Goal: Information Seeking & Learning: Learn about a topic

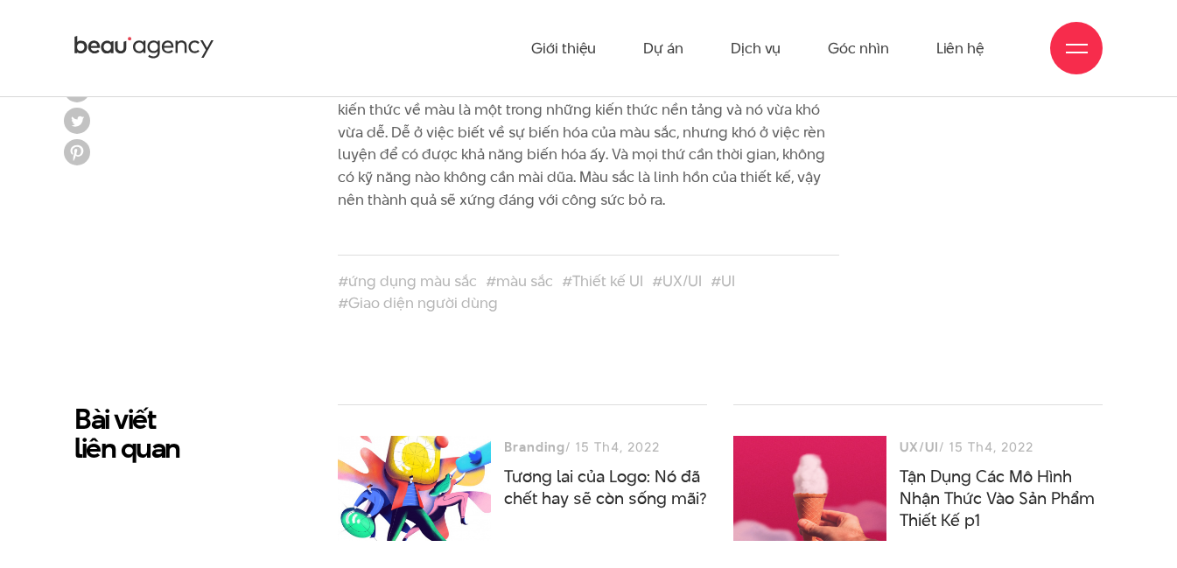
scroll to position [8051, 0]
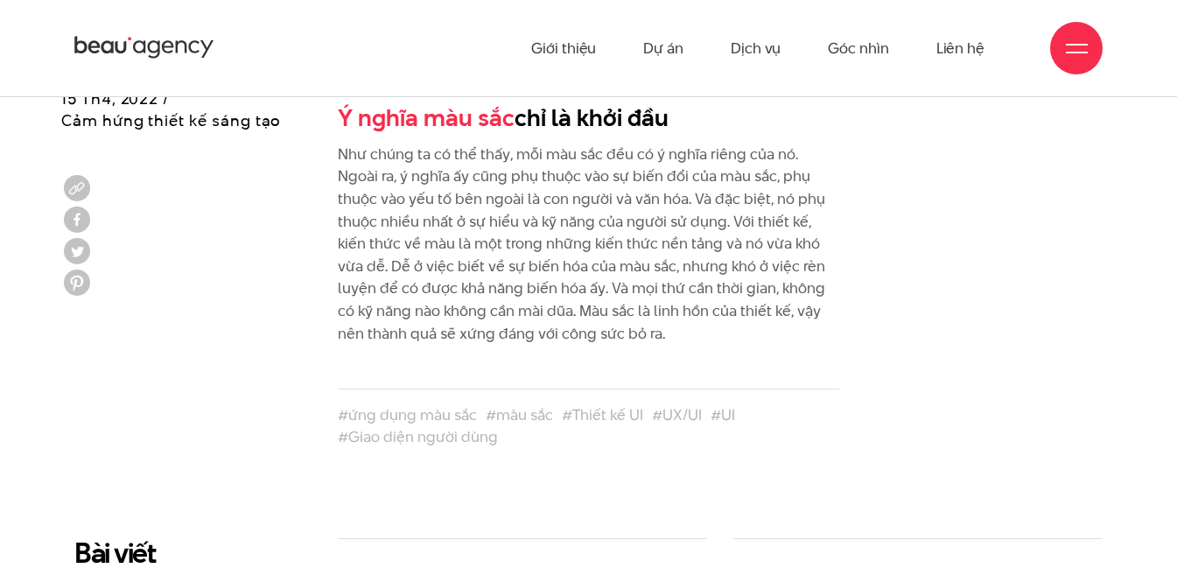
click at [517, 155] on p "Như chúng ta có thể thấy, mỗi màu sắc đều có ý nghĩa riêng của nó. Ngoài ra, ý …" at bounding box center [588, 244] width 501 height 201
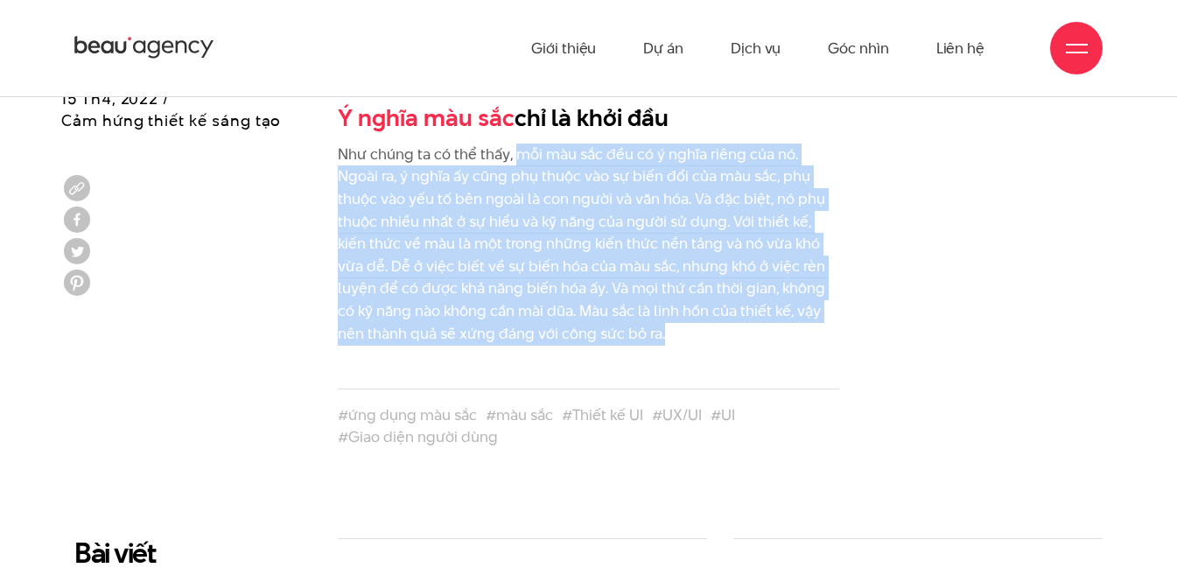
drag, startPoint x: 517, startPoint y: 155, endPoint x: 616, endPoint y: 328, distance: 199.5
click at [616, 328] on p "Như chúng ta có thể thấy, mỗi màu sắc đều có ý nghĩa riêng của nó. Ngoài ra, ý …" at bounding box center [588, 244] width 501 height 201
copy p "mỗi màu sắc đều có ý nghĩa riêng của nó. Ngoài ra, ý nghĩa ấy cũng phụ thuộc và…"
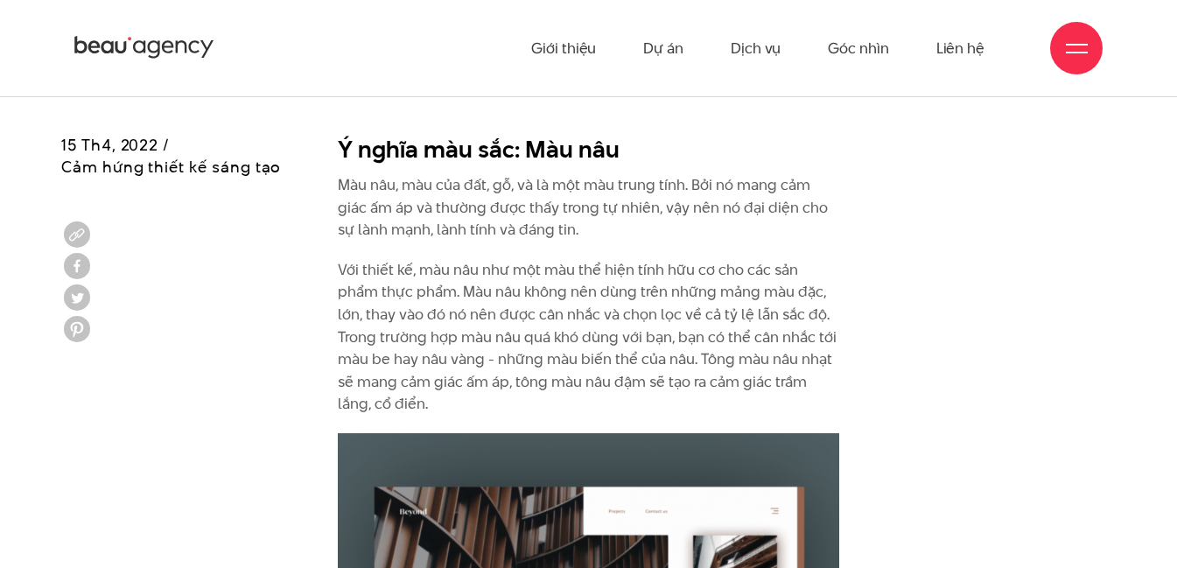
scroll to position [7264, 0]
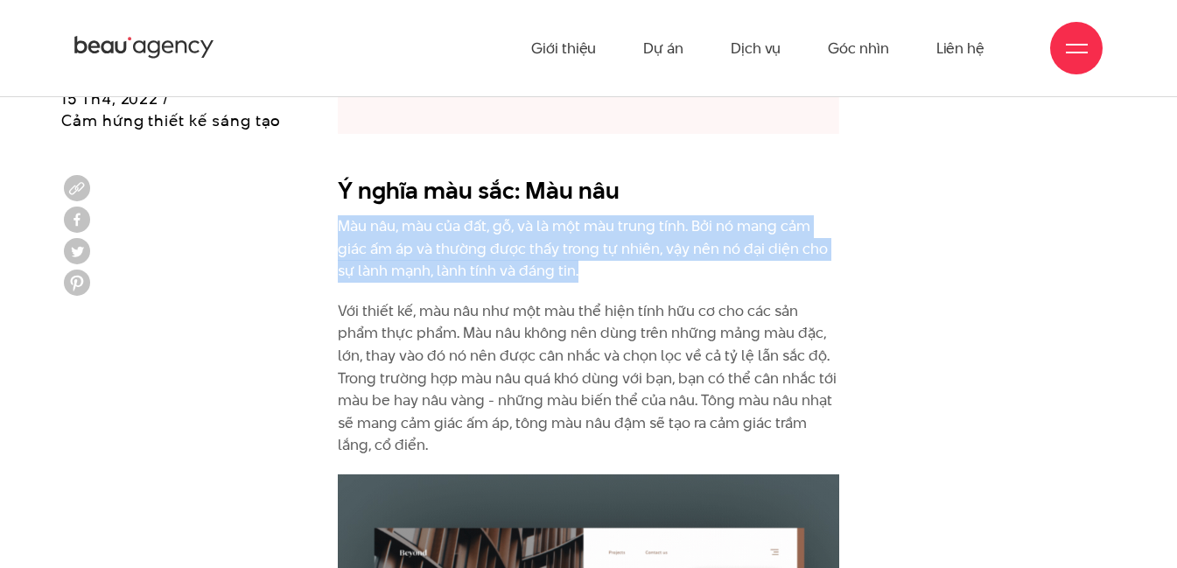
drag, startPoint x: 343, startPoint y: 224, endPoint x: 606, endPoint y: 270, distance: 266.6
click at [606, 270] on p "Màu nâu, màu của đất, gỗ, và là một màu trung tính. Bởi nó mang cảm giác ấm áp …" at bounding box center [588, 248] width 501 height 67
drag, startPoint x: 457, startPoint y: 259, endPoint x: 1033, endPoint y: 227, distance: 576.8
click at [340, 231] on p "Màu nâu, màu của đất, gỗ, và là một màu trung tính. Bởi nó mang cảm giác ấm áp …" at bounding box center [588, 248] width 501 height 67
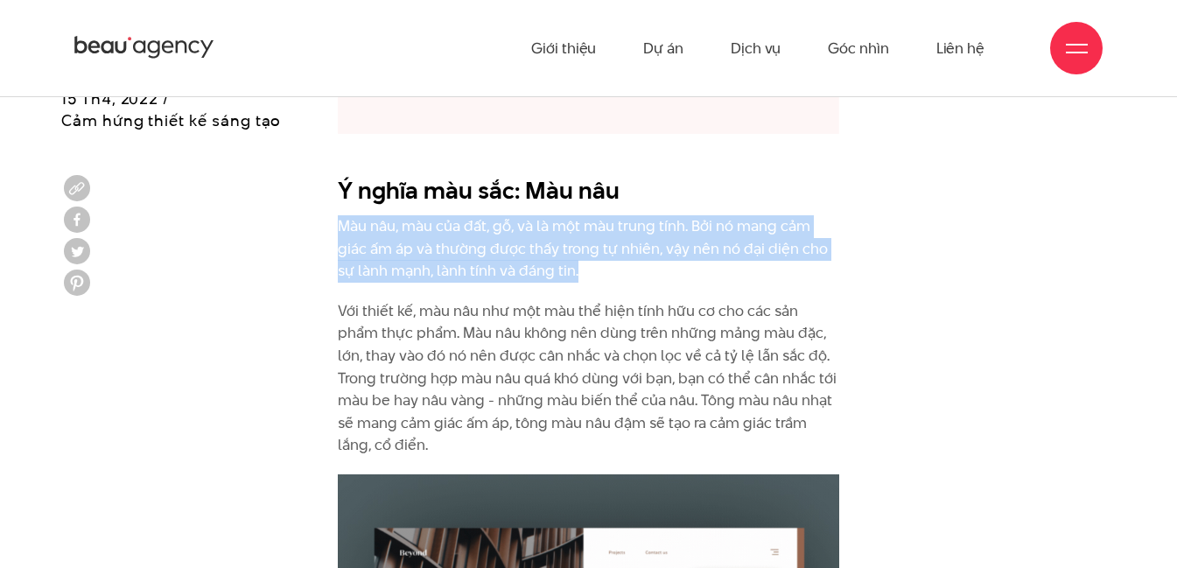
click at [340, 225] on p "Màu nâu, màu của đất, gỗ, và là một màu trung tính. Bởi nó mang cảm giác ấm áp …" at bounding box center [588, 248] width 501 height 67
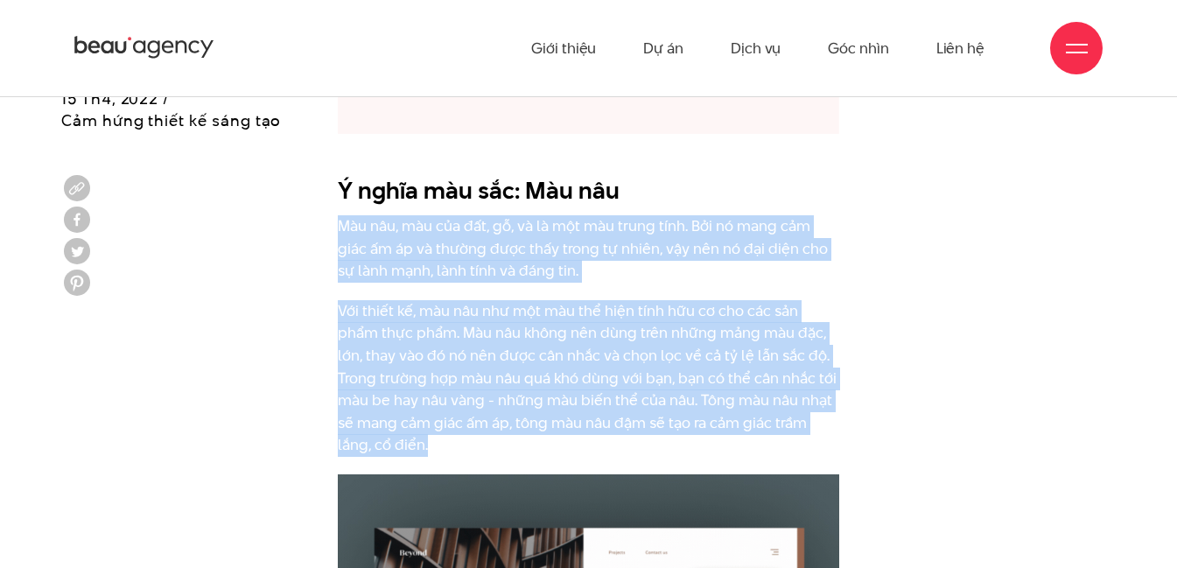
drag, startPoint x: 340, startPoint y: 225, endPoint x: 450, endPoint y: 452, distance: 252.1
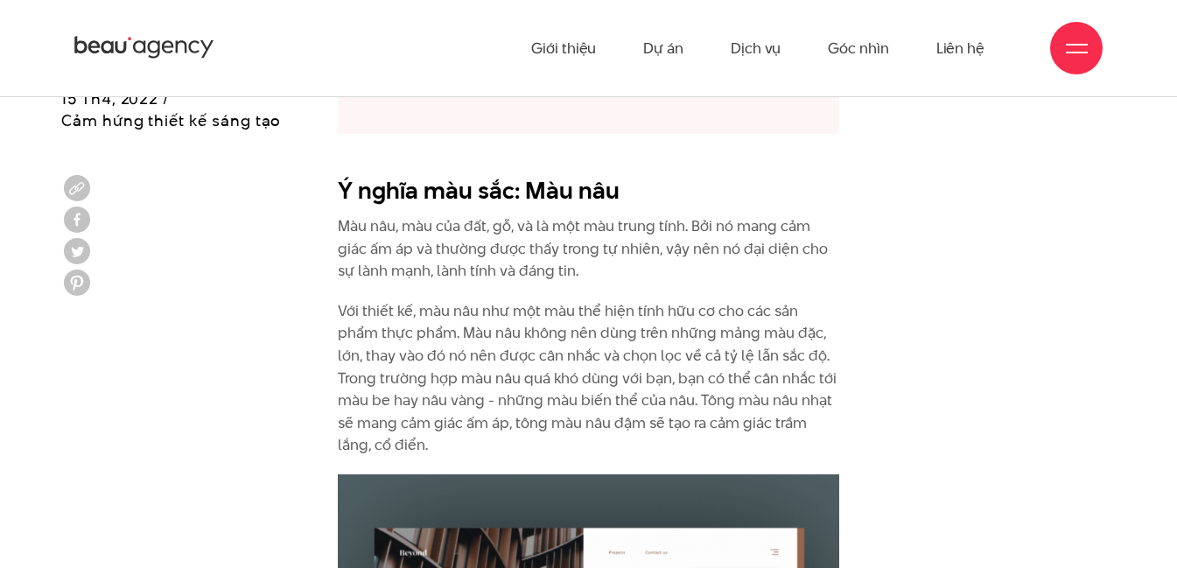
drag, startPoint x: 870, startPoint y: 151, endPoint x: 849, endPoint y: 144, distance: 22.4
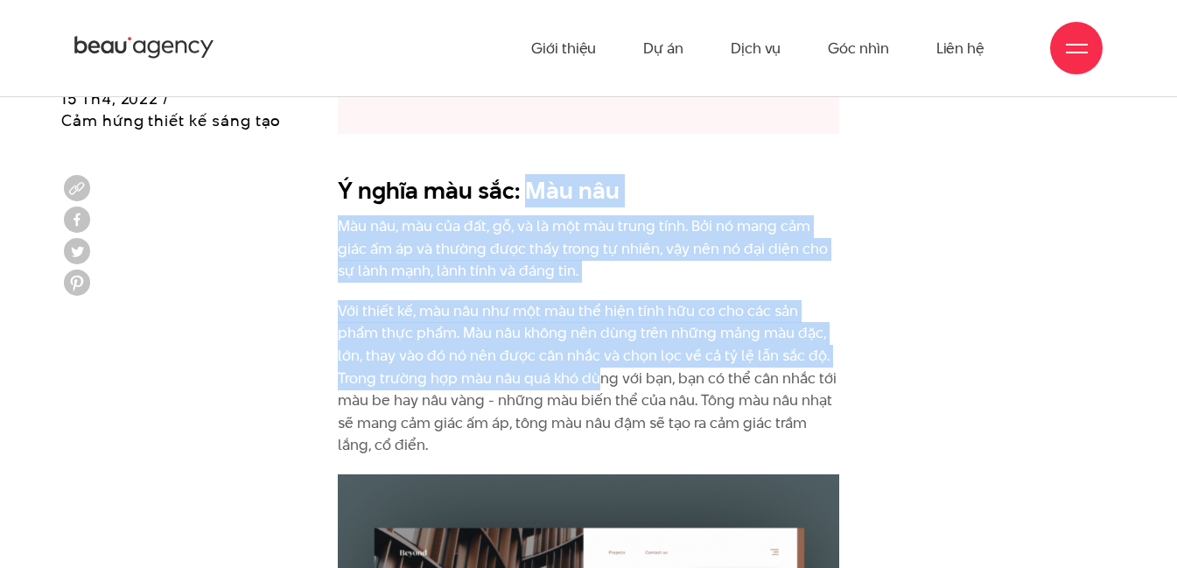
drag, startPoint x: 522, startPoint y: 187, endPoint x: 599, endPoint y: 368, distance: 196.5
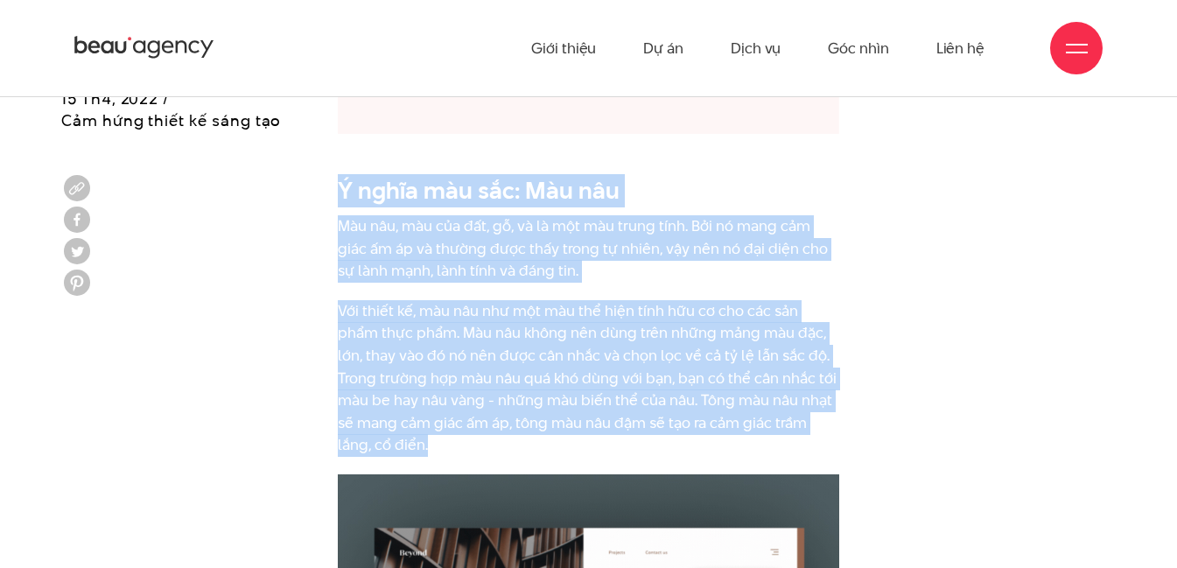
drag, startPoint x: 339, startPoint y: 181, endPoint x: 440, endPoint y: 438, distance: 276.6
copy div "Ý nghĩa màu sắc: Màu nâu Màu nâu, màu của đất, gỗ, và là một màu trung tính. Bở…"
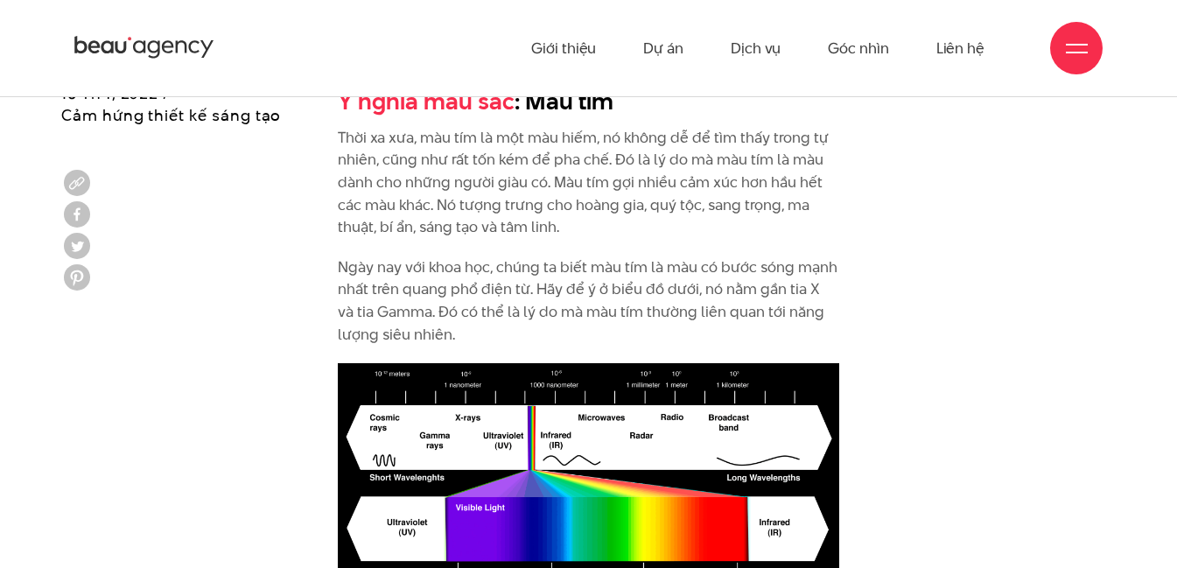
scroll to position [5426, 0]
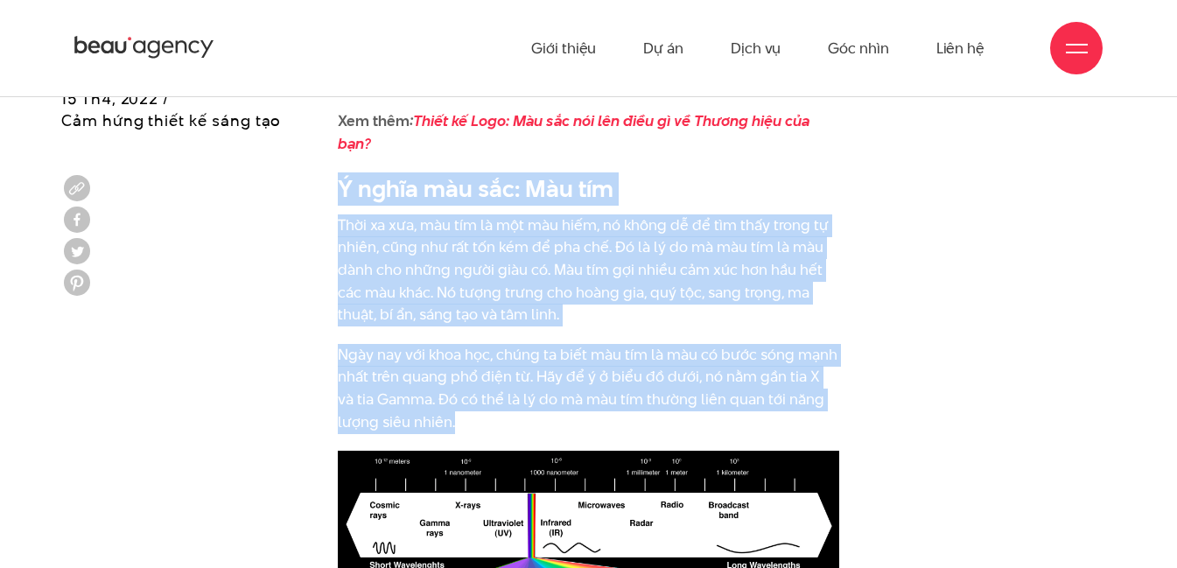
drag, startPoint x: 337, startPoint y: 186, endPoint x: 474, endPoint y: 423, distance: 274.1
copy div "Ý nghĩa màu sắc : Màu tím Thời xa xưa, màu tím là một màu hiếm, nó không dễ để …"
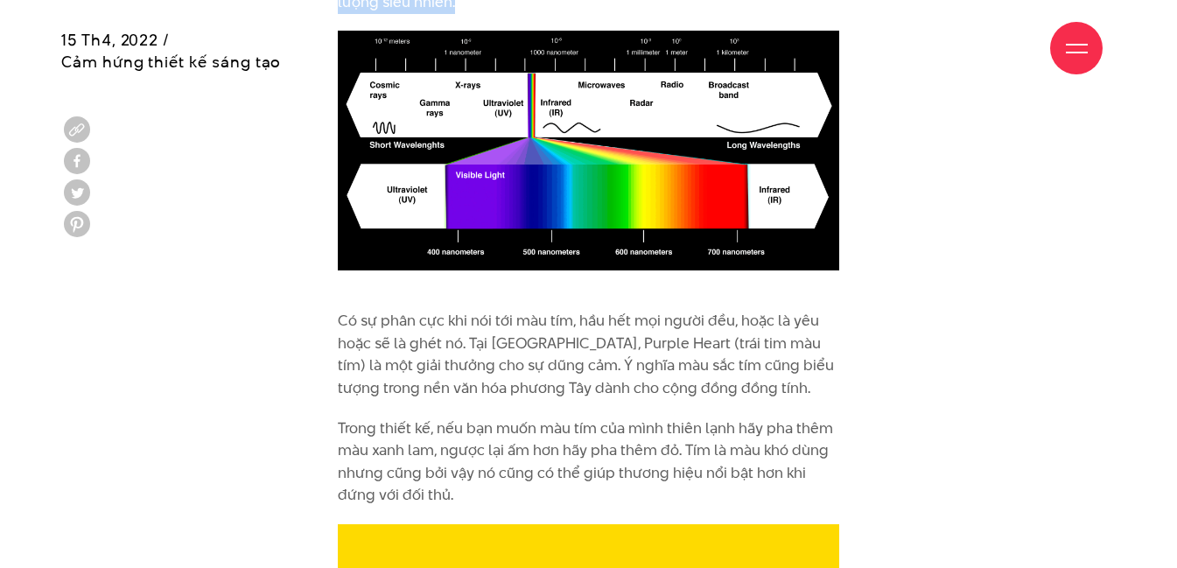
scroll to position [5864, 0]
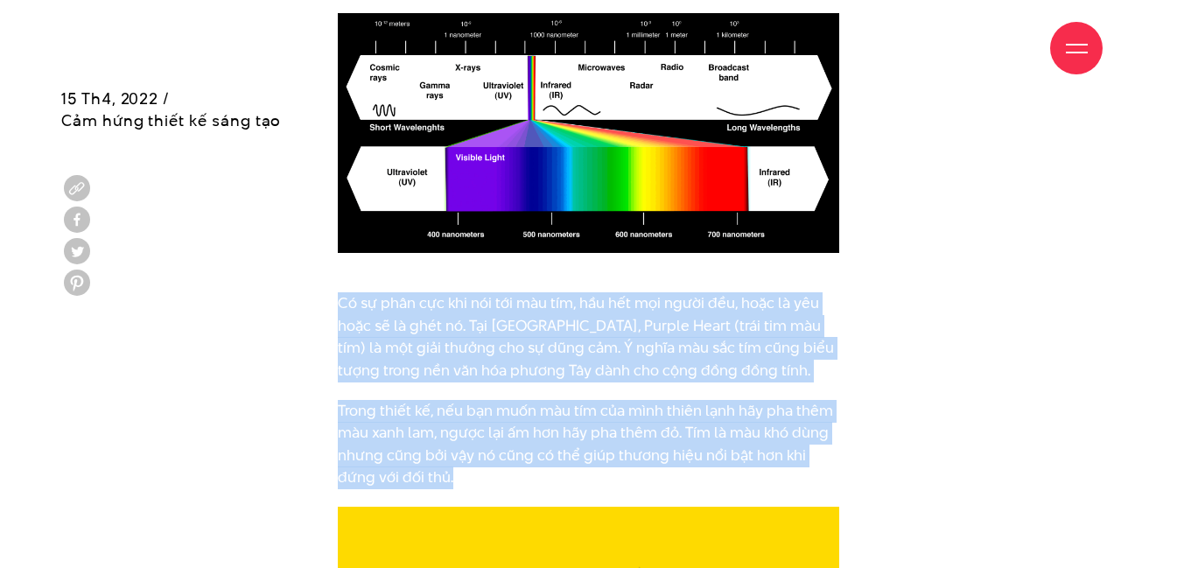
drag, startPoint x: 339, startPoint y: 302, endPoint x: 428, endPoint y: 475, distance: 194.9
copy div "Có sự phân cực khi nói tới màu tím, hầu hết mọi người đều, hoặc là yêu hoặc sẽ …"
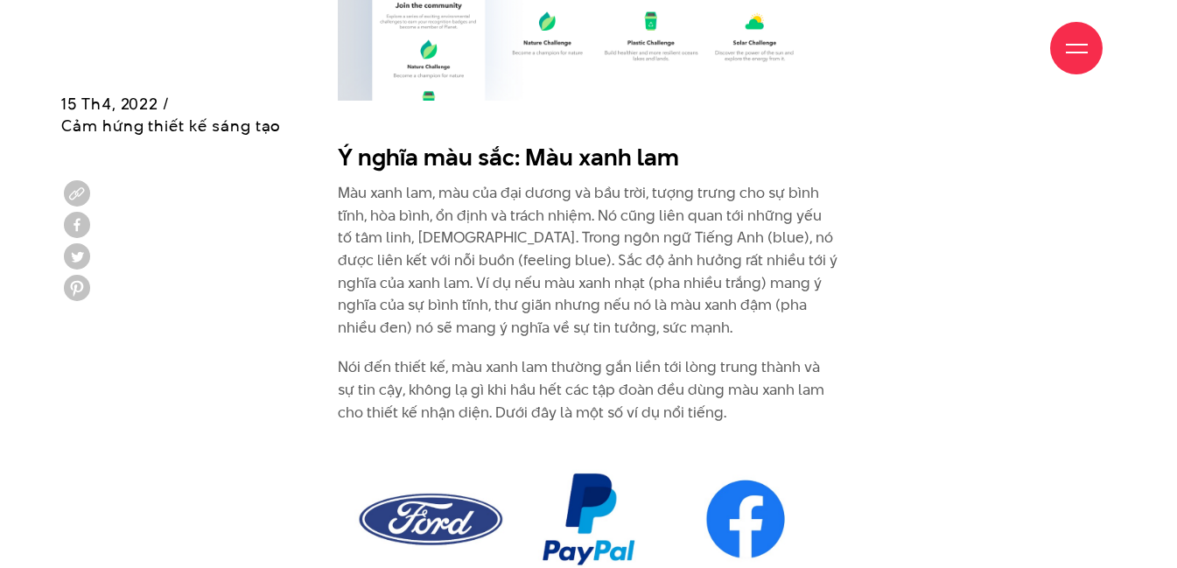
scroll to position [4813, 0]
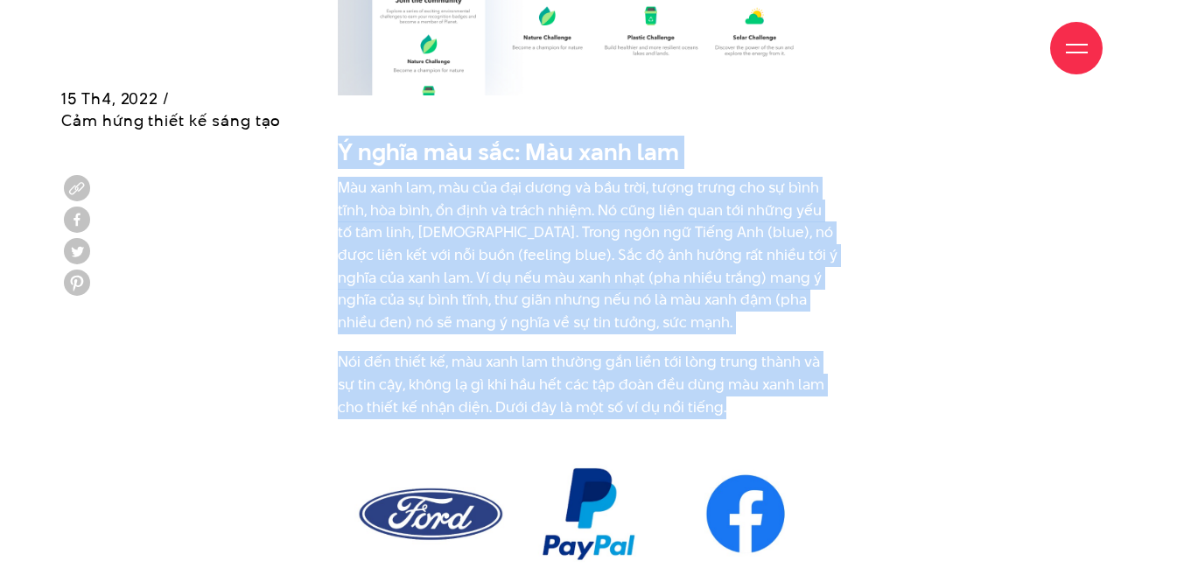
drag, startPoint x: 340, startPoint y: 150, endPoint x: 716, endPoint y: 405, distance: 454.9
click at [716, 405] on div "Ý nghĩa màu sắc : Màu đỏ Màu đỏ là một trong nhóm ba màu cơ bản. Màu đỏ tượng t…" at bounding box center [588, 215] width 501 height 6735
copy div "Ý nghĩa màu sắc: Màu xanh lam Màu xanh lam, màu của đại dương và bầu trời, tượn…"
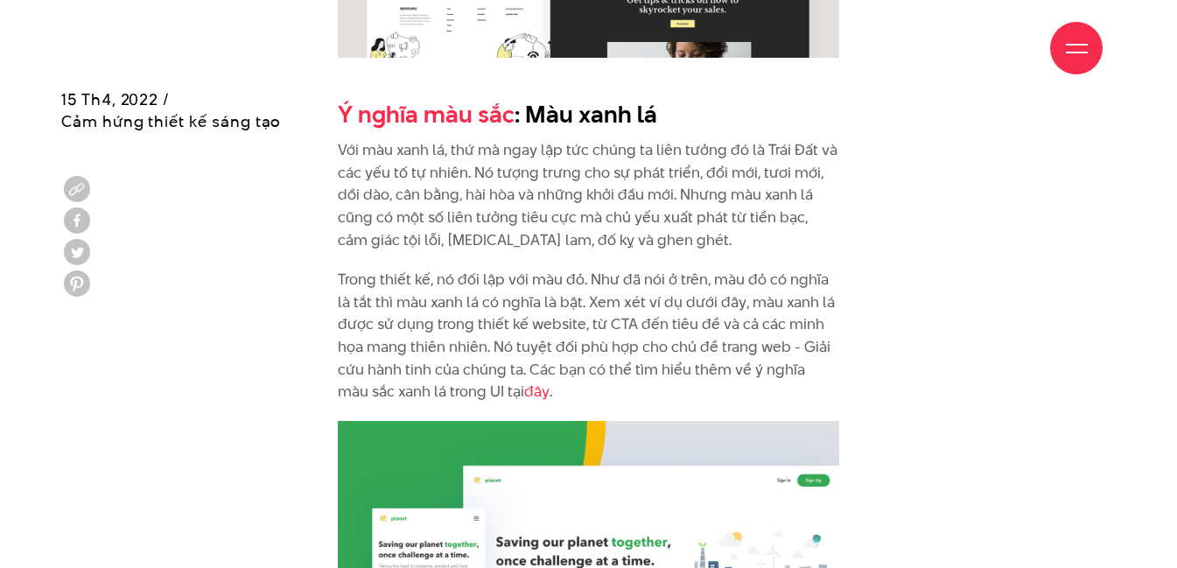
scroll to position [4113, 0]
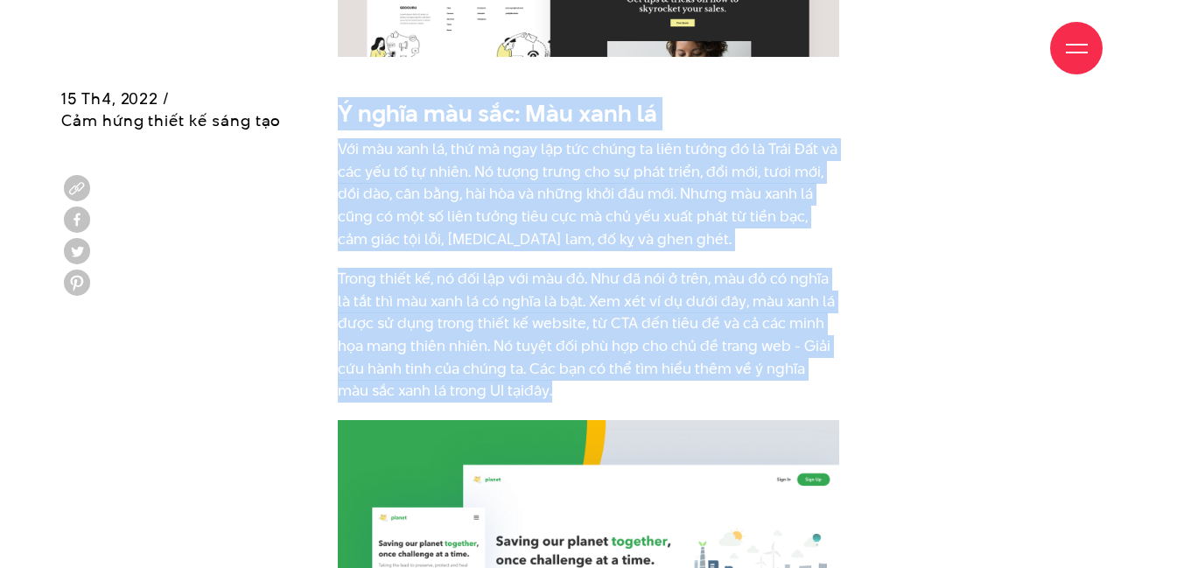
drag, startPoint x: 319, startPoint y: 107, endPoint x: 569, endPoint y: 383, distance: 372.4
copy div "Ý nghĩa màu sắc : Màu xanh lá Với màu xanh lá, thứ mà ngay lập tức chúng ta liê…"
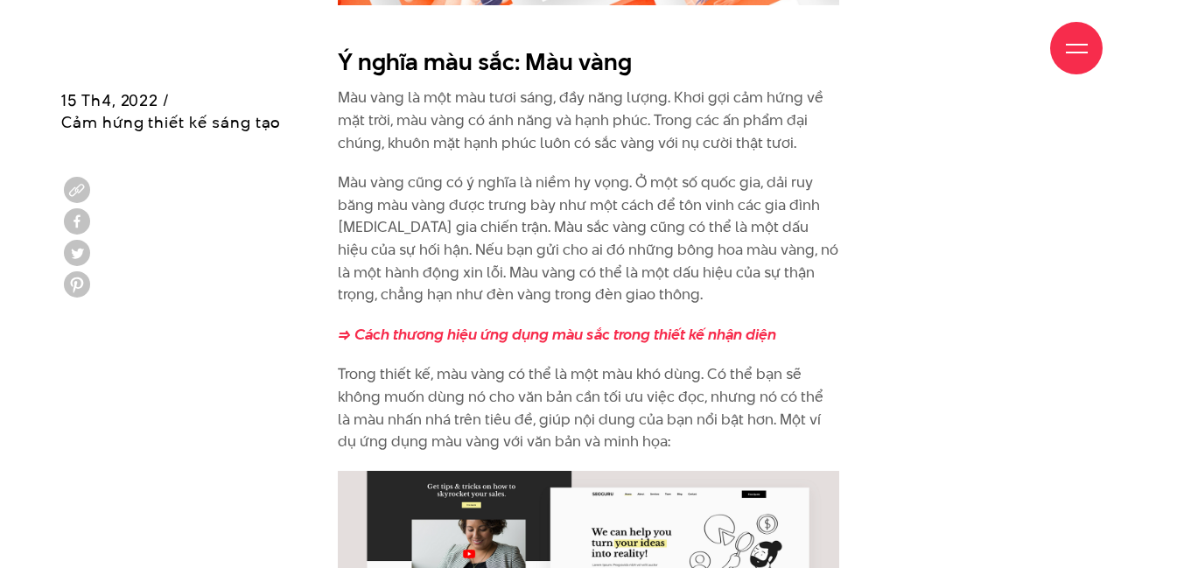
scroll to position [3326, 0]
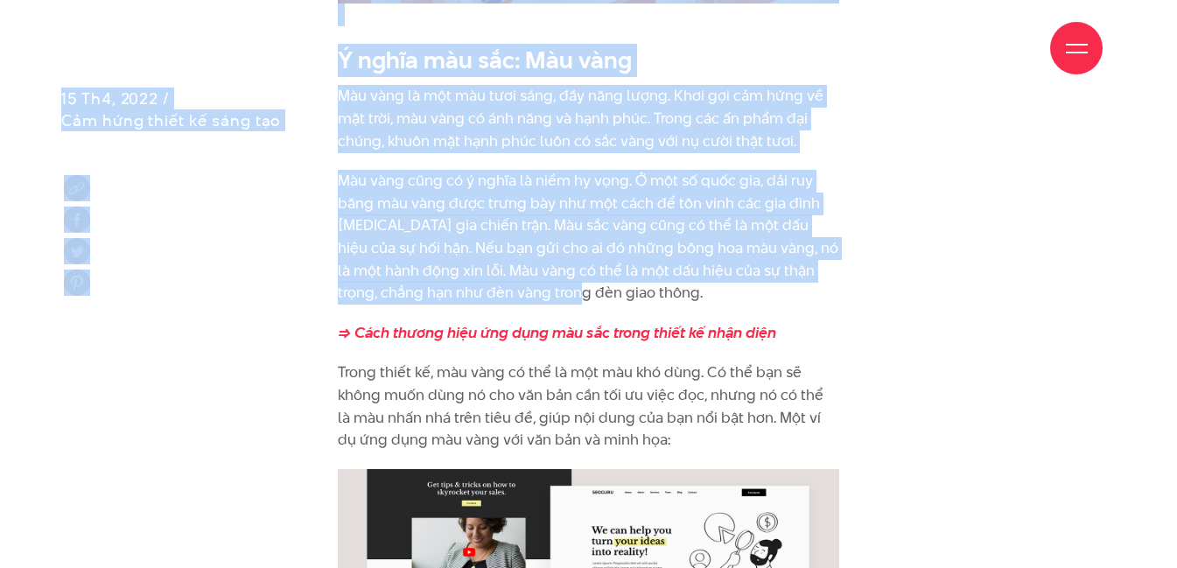
drag, startPoint x: 336, startPoint y: 54, endPoint x: 564, endPoint y: 284, distance: 323.7
drag, startPoint x: 1035, startPoint y: 233, endPoint x: 887, endPoint y: 158, distance: 166.3
drag, startPoint x: 741, startPoint y: 161, endPoint x: 593, endPoint y: 130, distance: 151.0
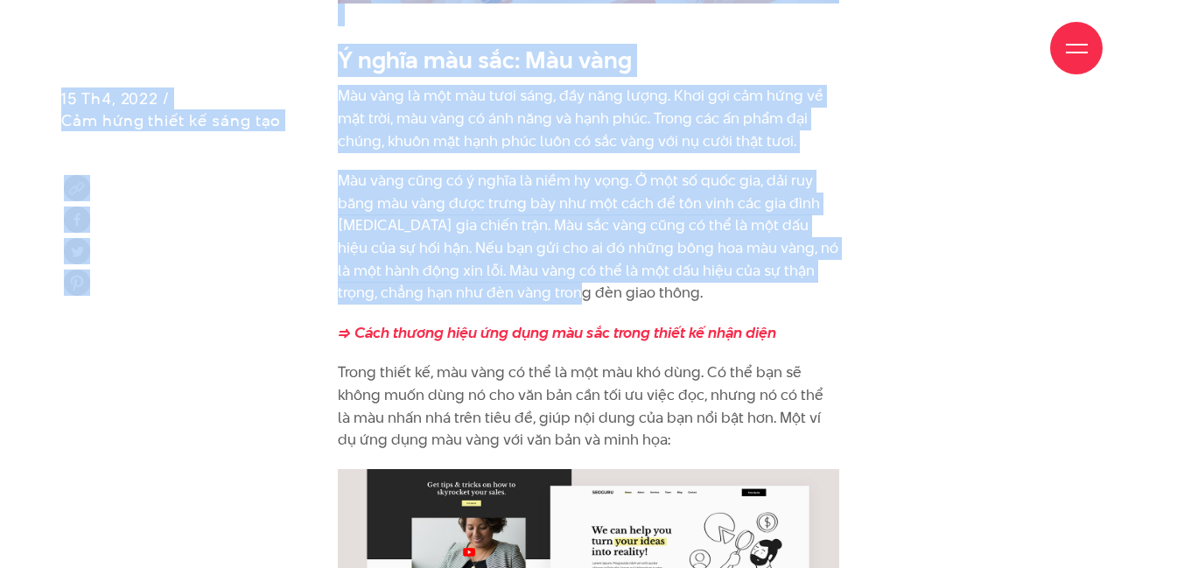
click at [584, 96] on p "Màu vàng là một màu tươi sáng, đầy năng lượng. Khơi gợi cảm hứng về mặt trời, m…" at bounding box center [588, 118] width 501 height 67
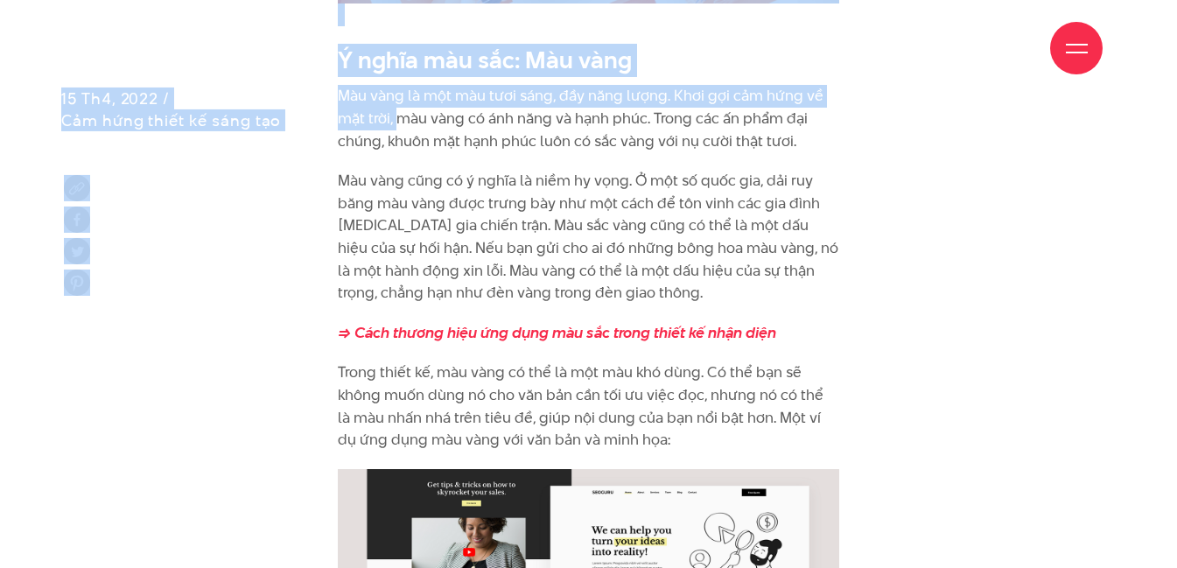
drag, startPoint x: 340, startPoint y: 49, endPoint x: 403, endPoint y: 128, distance: 101.4
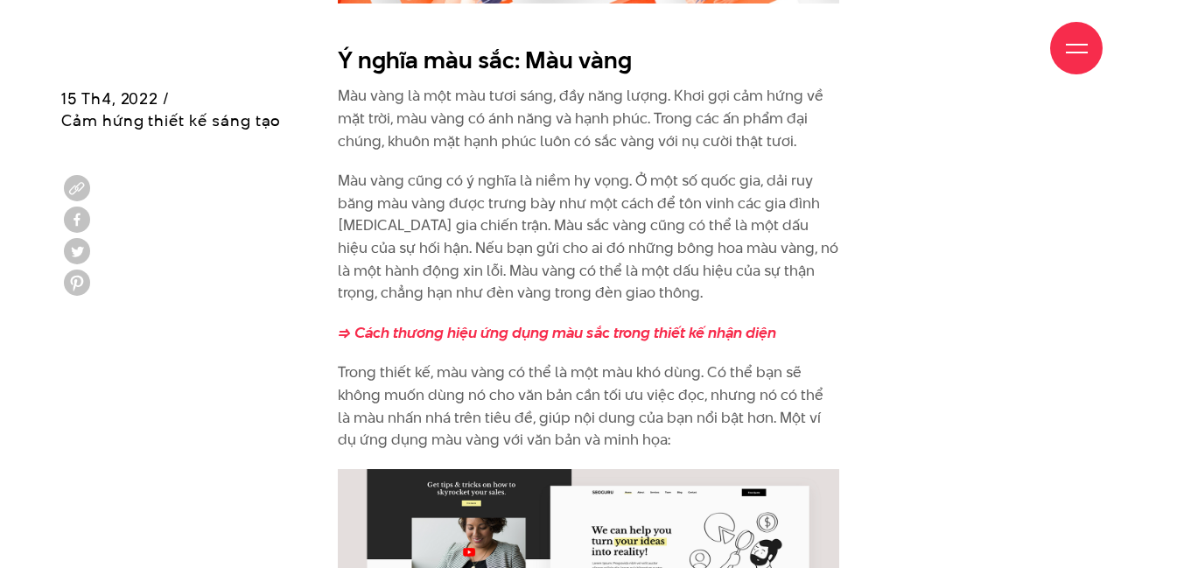
click at [651, 445] on p "Trong thiết kế, màu vàng có thể là một màu khó dùng. Có thể bạn sẽ không muốn d…" at bounding box center [588, 405] width 501 height 89
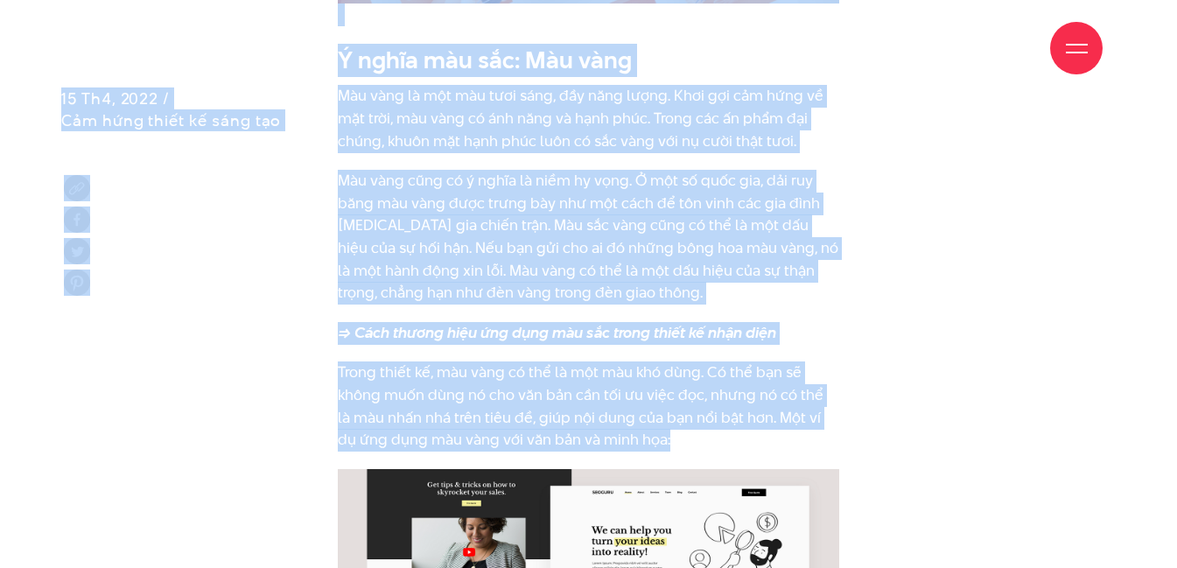
drag, startPoint x: 651, startPoint y: 440, endPoint x: 652, endPoint y: 86, distance: 354.4
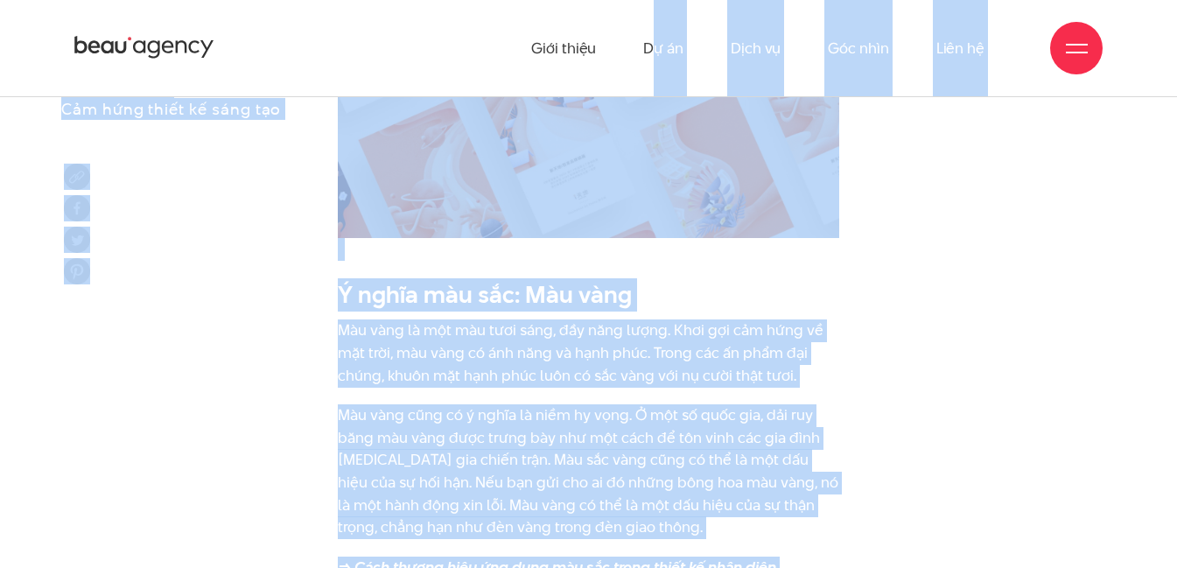
scroll to position [3063, 0]
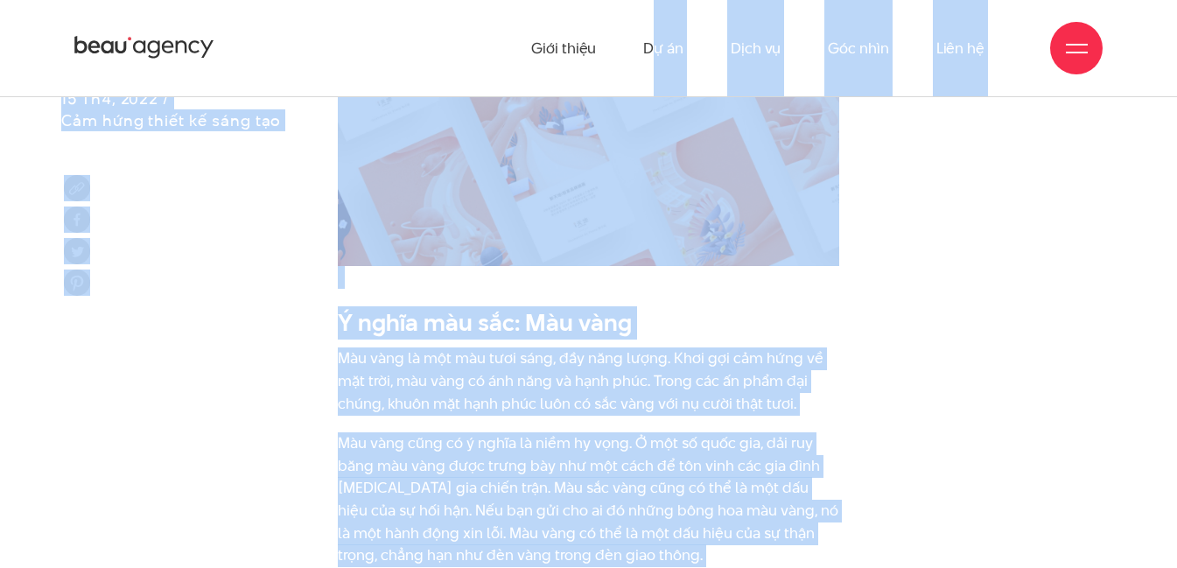
copy div "l ip Dolo si Ame cons Adip el Seddo eiu Temp incid Ut la Etdo ma Ali enim Admi …"
